Goal: Task Accomplishment & Management: Use online tool/utility

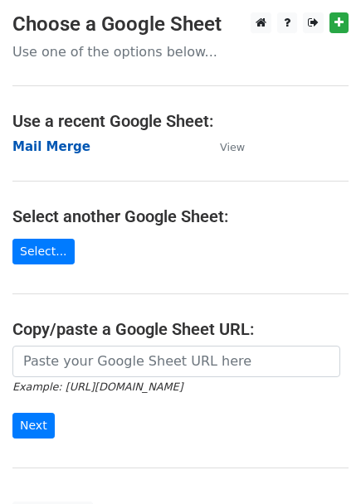
click at [70, 153] on strong "Mail Merge" at bounding box center [51, 146] width 78 height 15
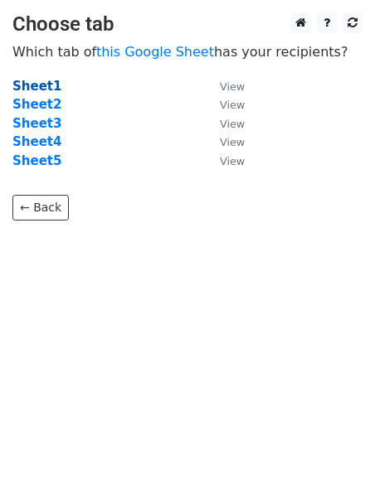
click at [39, 87] on strong "Sheet1" at bounding box center [36, 86] width 49 height 15
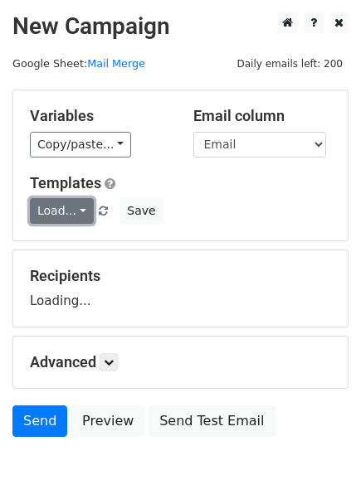
click at [67, 206] on link "Load..." at bounding box center [62, 211] width 64 height 26
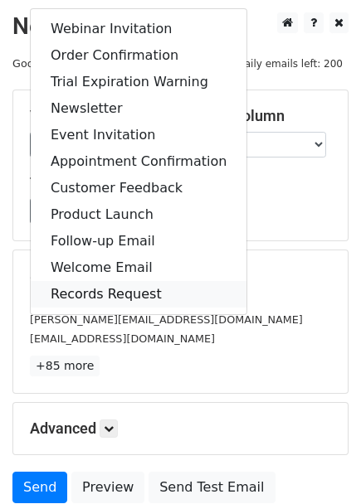
click at [92, 295] on link "Records Request" at bounding box center [139, 294] width 216 height 27
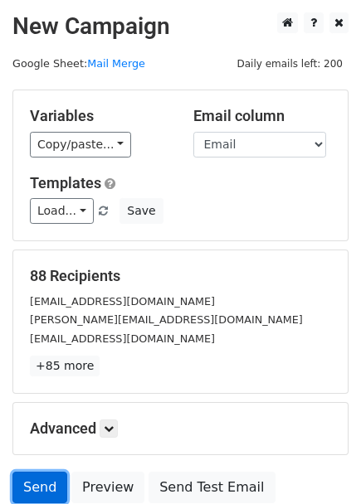
click at [42, 496] on link "Send" at bounding box center [39, 488] width 55 height 32
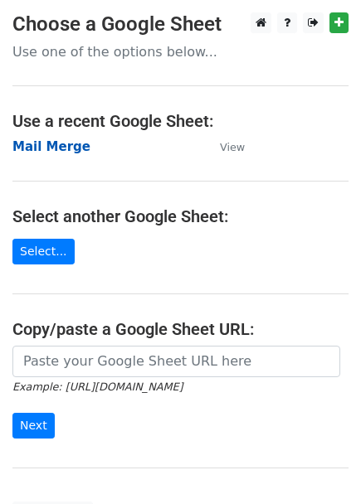
click at [51, 146] on strong "Mail Merge" at bounding box center [51, 146] width 78 height 15
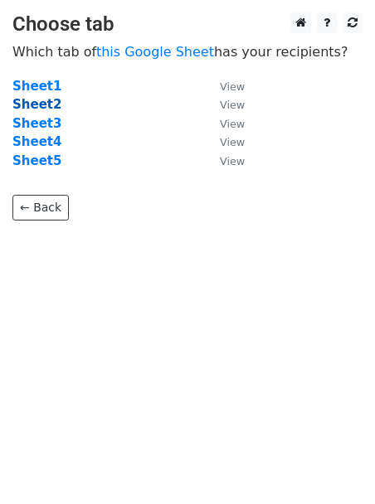
click at [37, 108] on strong "Sheet2" at bounding box center [36, 104] width 49 height 15
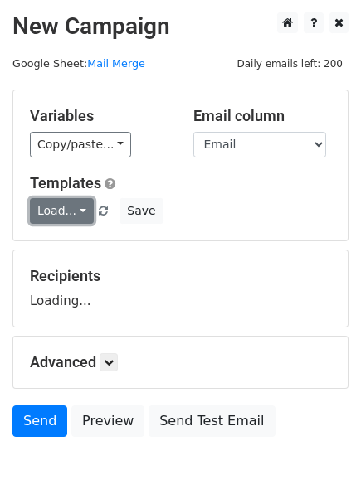
click at [73, 209] on link "Load..." at bounding box center [62, 211] width 64 height 26
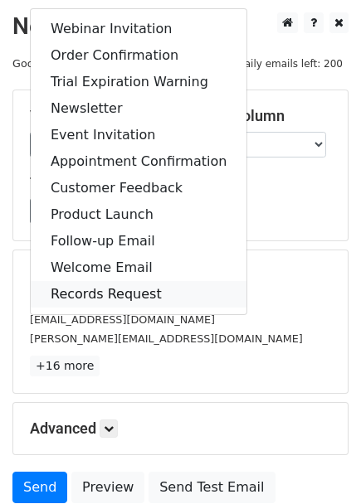
click at [88, 291] on link "Records Request" at bounding box center [139, 294] width 216 height 27
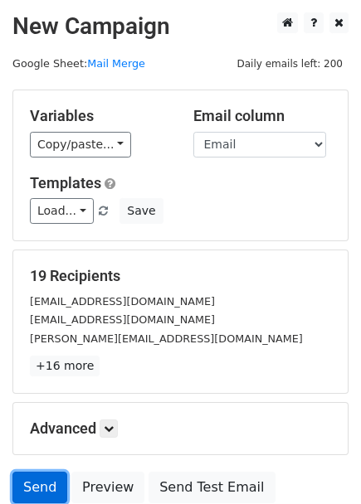
click at [36, 491] on link "Send" at bounding box center [39, 488] width 55 height 32
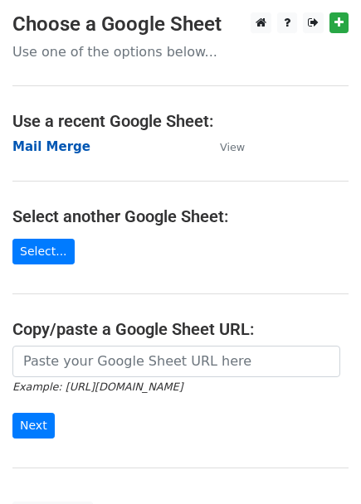
click at [66, 149] on strong "Mail Merge" at bounding box center [51, 146] width 78 height 15
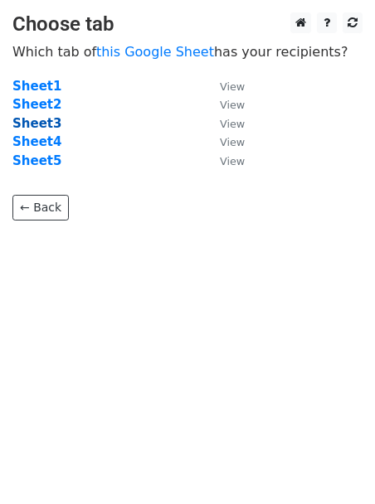
click at [41, 126] on strong "Sheet3" at bounding box center [36, 123] width 49 height 15
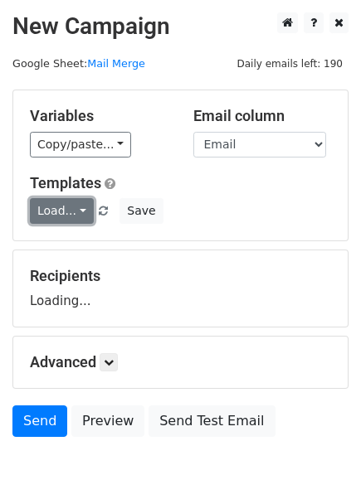
click at [71, 200] on link "Load..." at bounding box center [62, 211] width 64 height 26
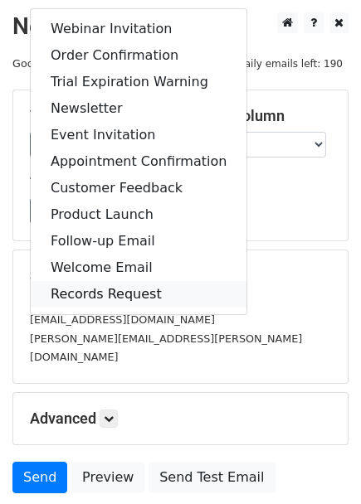
click at [89, 295] on link "Records Request" at bounding box center [139, 294] width 216 height 27
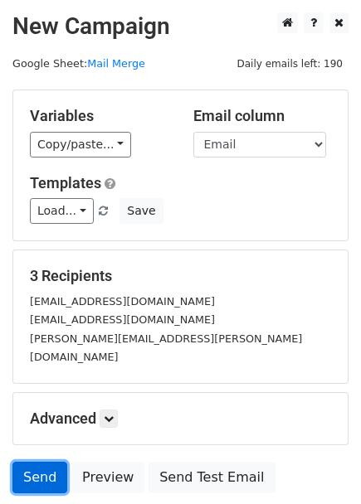
click at [41, 462] on link "Send" at bounding box center [39, 478] width 55 height 32
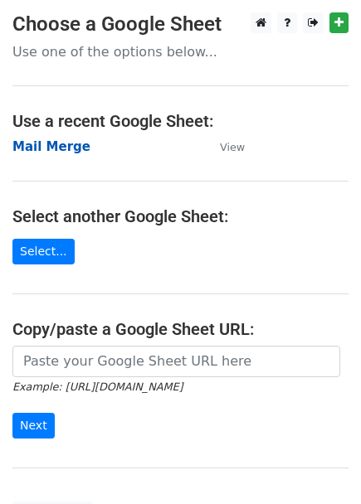
click at [66, 146] on strong "Mail Merge" at bounding box center [51, 146] width 78 height 15
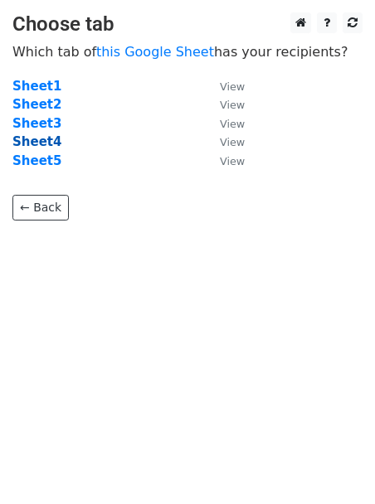
click at [44, 140] on strong "Sheet4" at bounding box center [36, 141] width 49 height 15
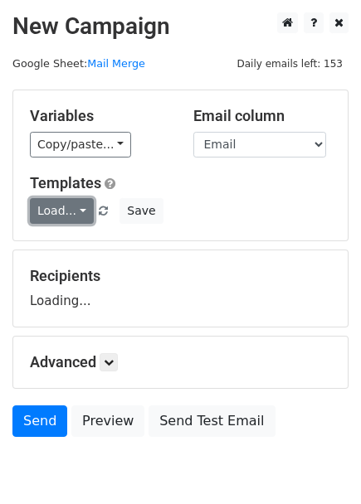
click at [75, 211] on link "Load..." at bounding box center [62, 211] width 64 height 26
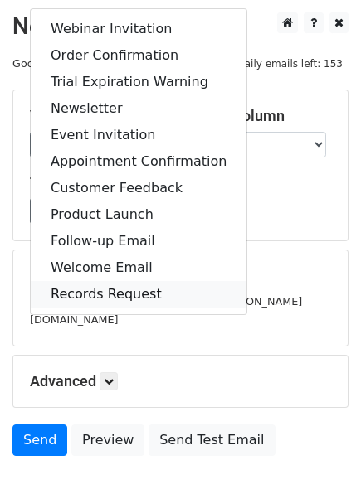
click at [75, 286] on link "Records Request" at bounding box center [139, 294] width 216 height 27
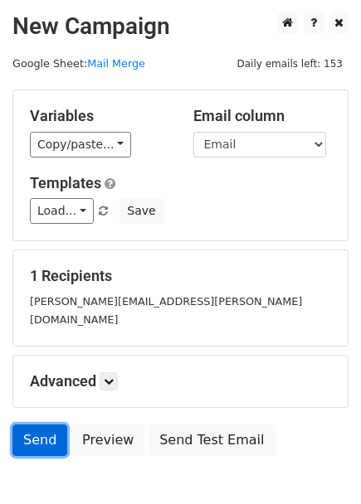
click at [37, 425] on link "Send" at bounding box center [39, 441] width 55 height 32
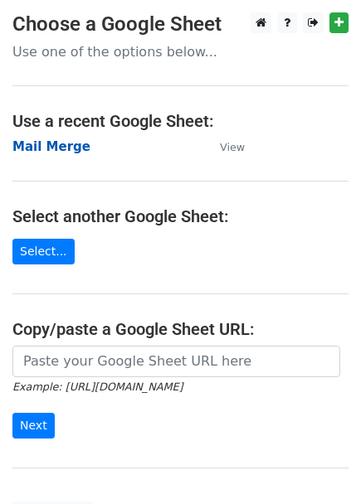
click at [67, 142] on strong "Mail Merge" at bounding box center [51, 146] width 78 height 15
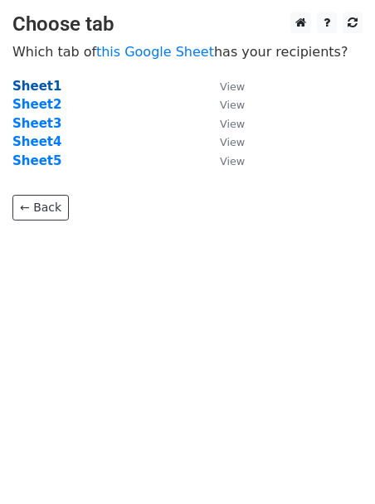
click at [28, 86] on strong "Sheet1" at bounding box center [36, 86] width 49 height 15
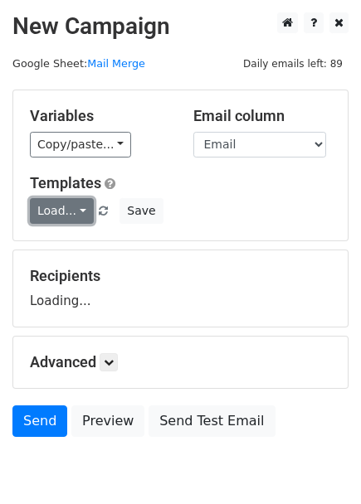
click at [71, 207] on link "Load..." at bounding box center [62, 211] width 64 height 26
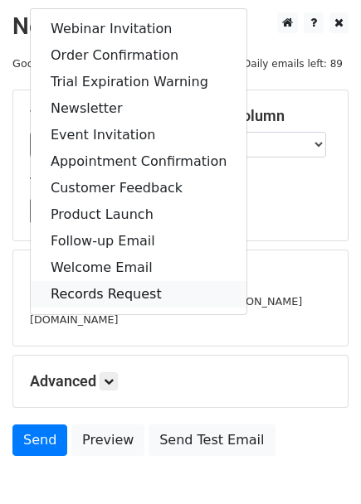
click at [86, 295] on link "Records Request" at bounding box center [139, 294] width 216 height 27
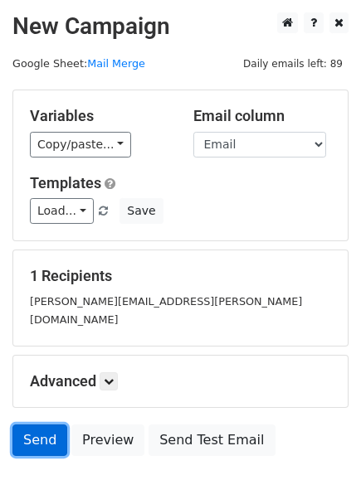
click at [32, 425] on link "Send" at bounding box center [39, 441] width 55 height 32
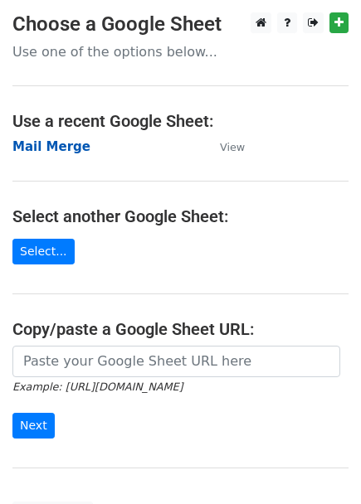
click at [46, 149] on strong "Mail Merge" at bounding box center [51, 146] width 78 height 15
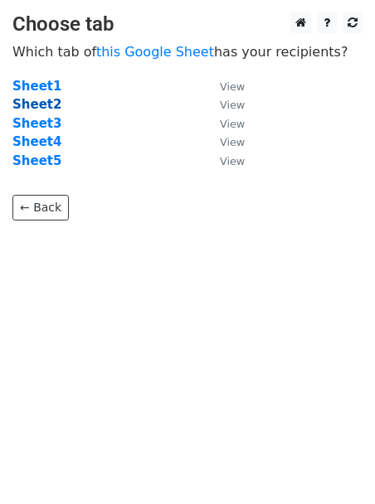
click at [47, 107] on strong "Sheet2" at bounding box center [36, 104] width 49 height 15
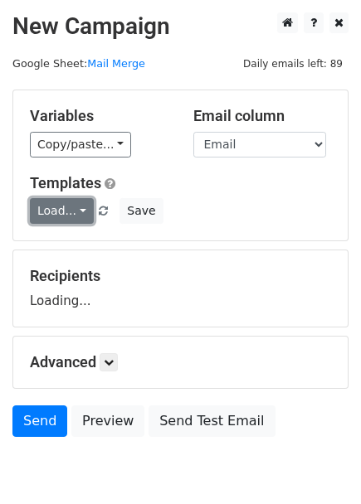
click at [77, 216] on link "Load..." at bounding box center [62, 211] width 64 height 26
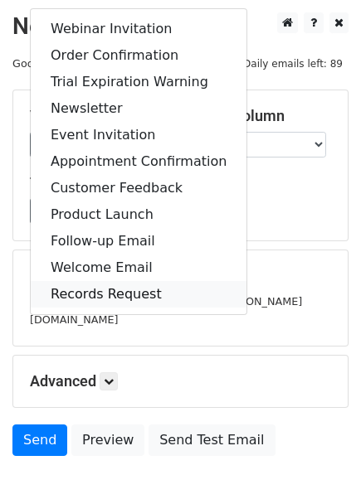
click at [79, 288] on link "Records Request" at bounding box center [139, 294] width 216 height 27
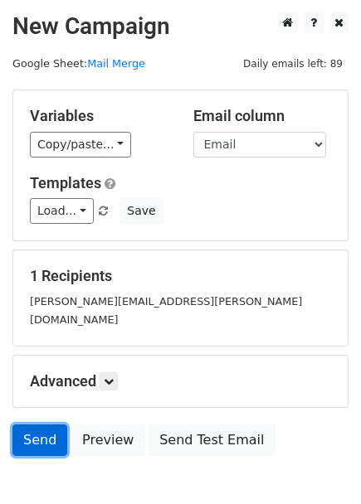
click at [46, 425] on link "Send" at bounding box center [39, 441] width 55 height 32
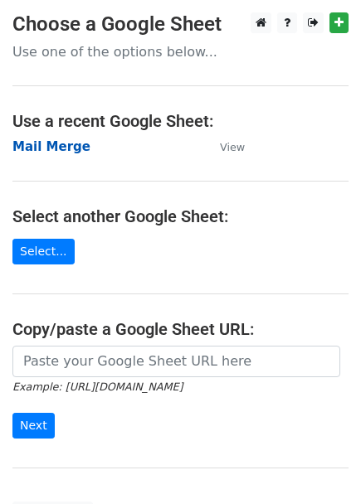
click at [58, 147] on strong "Mail Merge" at bounding box center [51, 146] width 78 height 15
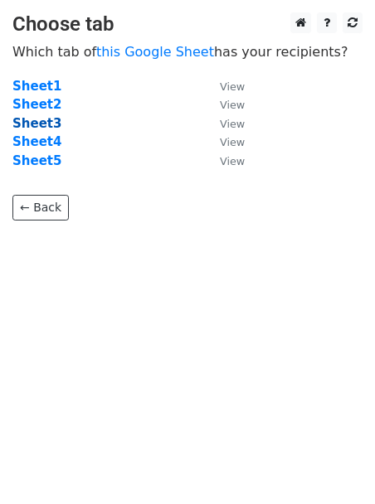
click at [40, 129] on strong "Sheet3" at bounding box center [36, 123] width 49 height 15
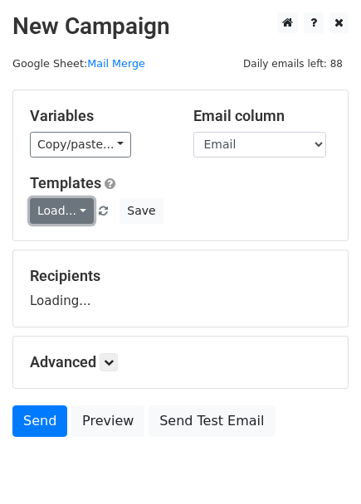
click at [51, 213] on link "Load..." at bounding box center [62, 211] width 64 height 26
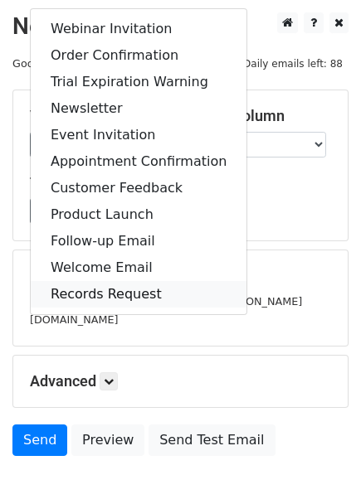
click at [86, 290] on link "Records Request" at bounding box center [139, 294] width 216 height 27
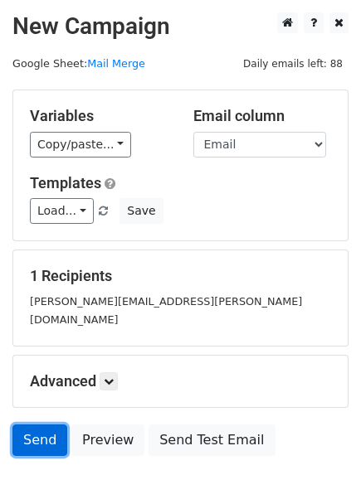
click at [29, 425] on link "Send" at bounding box center [39, 441] width 55 height 32
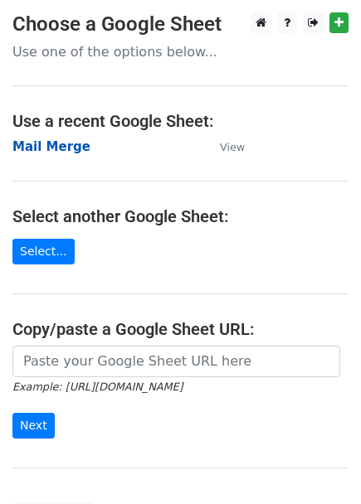
click at [65, 149] on strong "Mail Merge" at bounding box center [51, 146] width 78 height 15
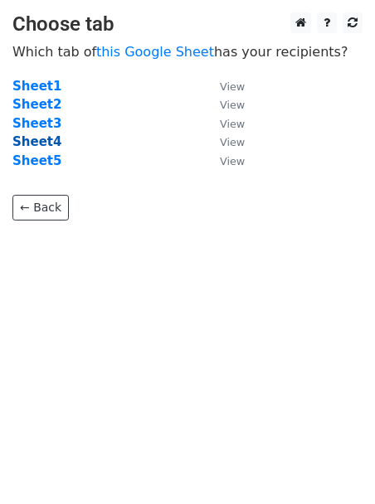
click at [47, 143] on strong "Sheet4" at bounding box center [36, 141] width 49 height 15
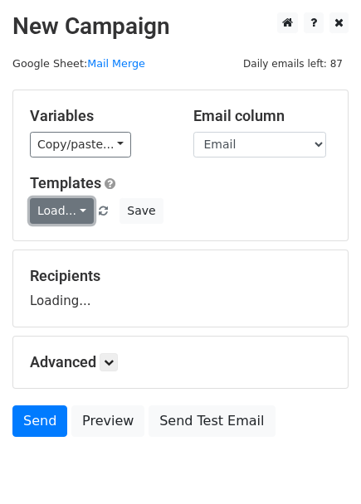
click at [66, 212] on link "Load..." at bounding box center [62, 211] width 64 height 26
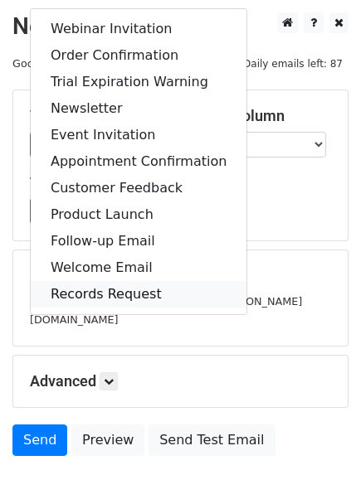
click at [74, 289] on link "Records Request" at bounding box center [139, 294] width 216 height 27
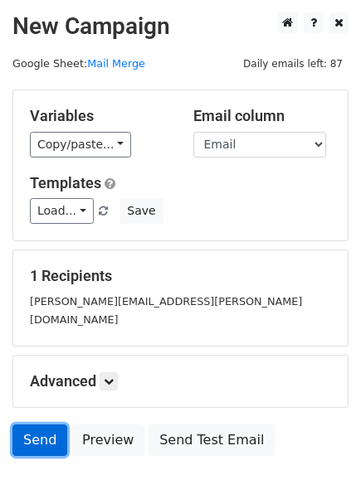
click at [45, 425] on link "Send" at bounding box center [39, 441] width 55 height 32
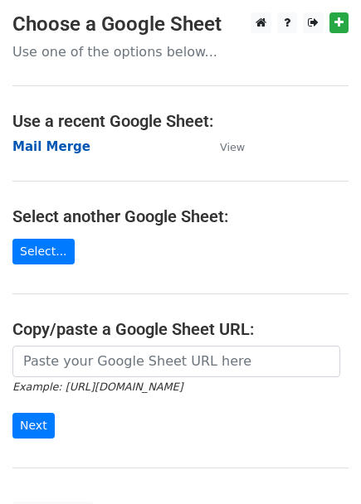
click at [46, 151] on strong "Mail Merge" at bounding box center [51, 146] width 78 height 15
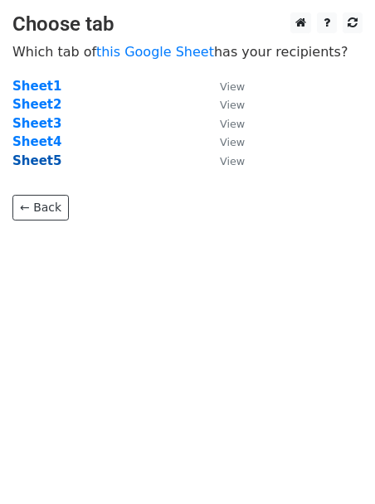
click at [40, 161] on strong "Sheet5" at bounding box center [36, 160] width 49 height 15
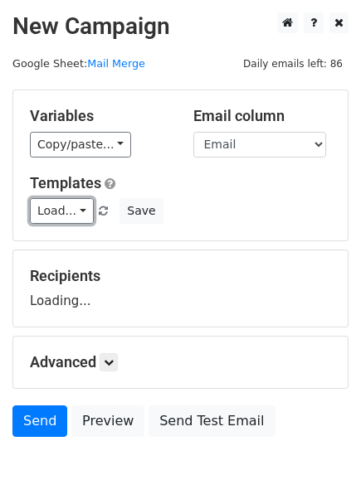
click at [65, 209] on link "Load..." at bounding box center [62, 211] width 64 height 26
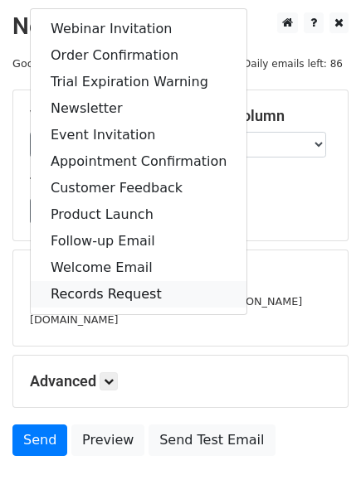
click at [90, 295] on link "Records Request" at bounding box center [139, 294] width 216 height 27
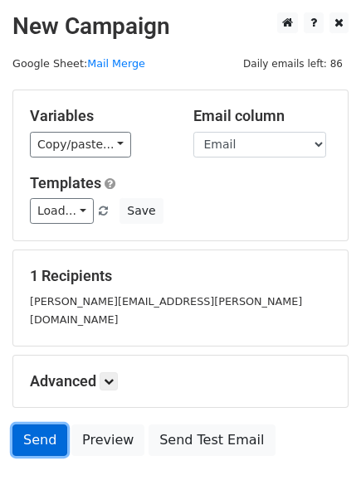
click at [56, 425] on link "Send" at bounding box center [39, 441] width 55 height 32
